Goal: Navigation & Orientation: Find specific page/section

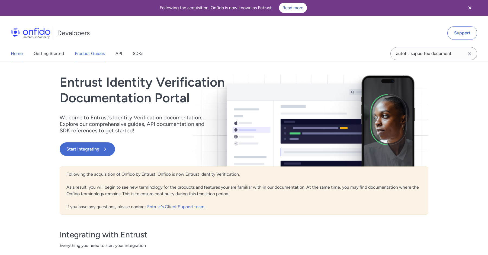
click at [90, 53] on link "Product Guides" at bounding box center [90, 53] width 30 height 15
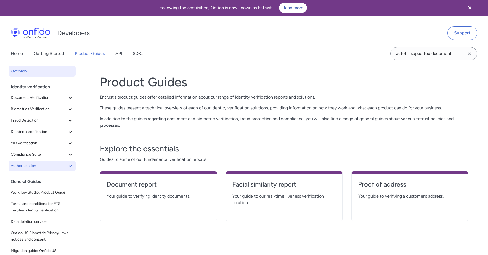
click at [69, 163] on icon at bounding box center [70, 166] width 7 height 7
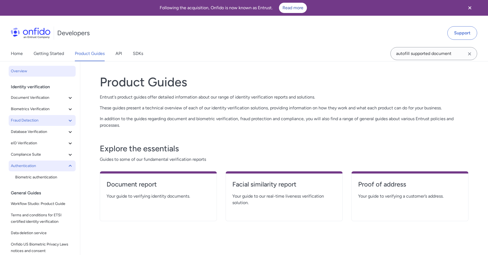
click at [73, 121] on icon at bounding box center [70, 120] width 7 height 7
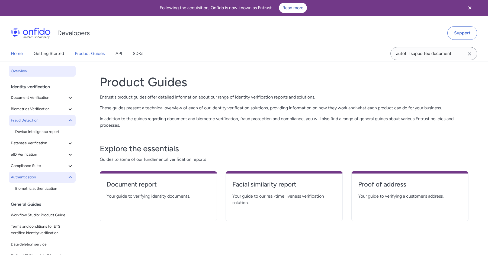
click at [16, 50] on link "Home" at bounding box center [17, 53] width 12 height 15
